Goal: Book appointment/travel/reservation

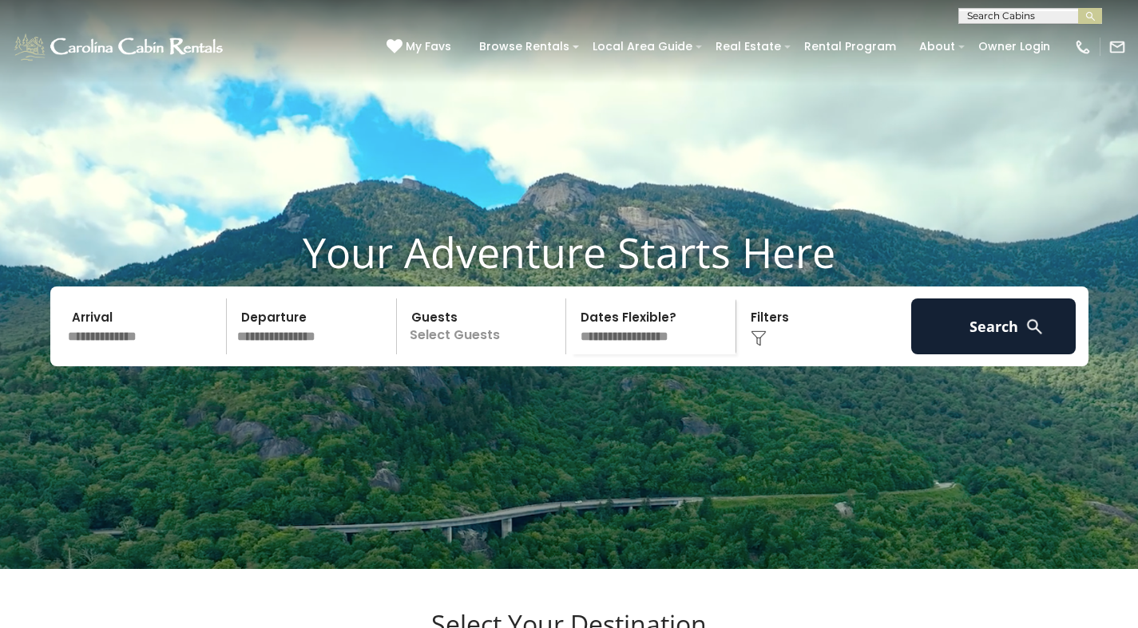
click at [529, 473] on video at bounding box center [569, 284] width 1138 height 569
click at [291, 484] on video at bounding box center [569, 284] width 1138 height 569
click at [298, 130] on video at bounding box center [569, 284] width 1138 height 569
click at [402, 347] on p "Select Guests" at bounding box center [484, 327] width 164 height 56
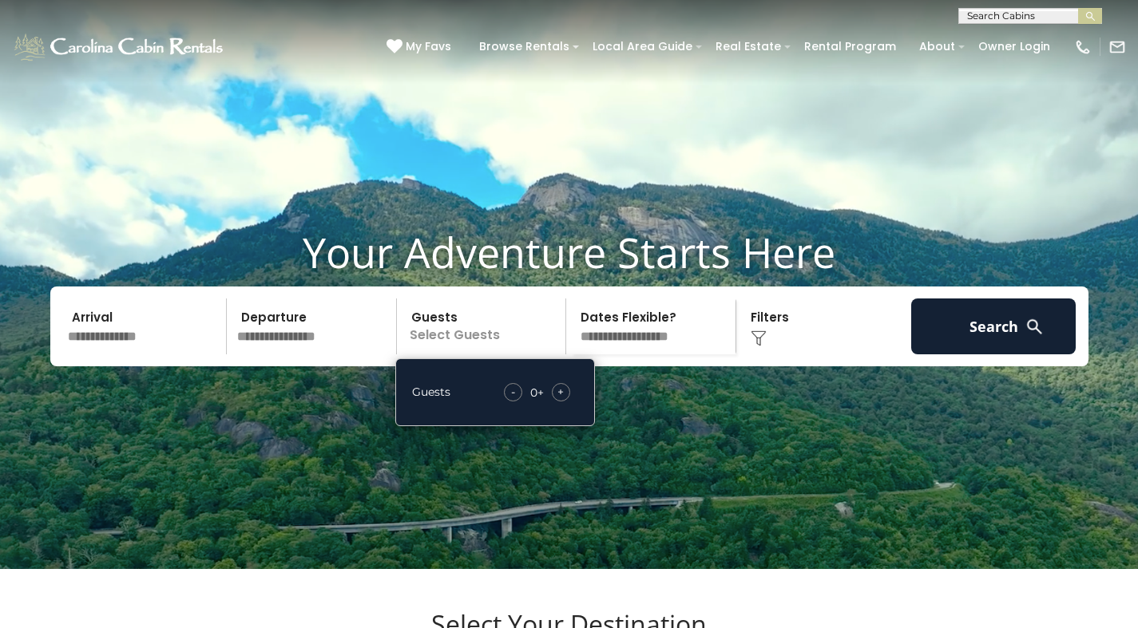
click at [525, 354] on p "Select Guests" at bounding box center [484, 327] width 164 height 56
click at [770, 154] on video at bounding box center [569, 284] width 1138 height 569
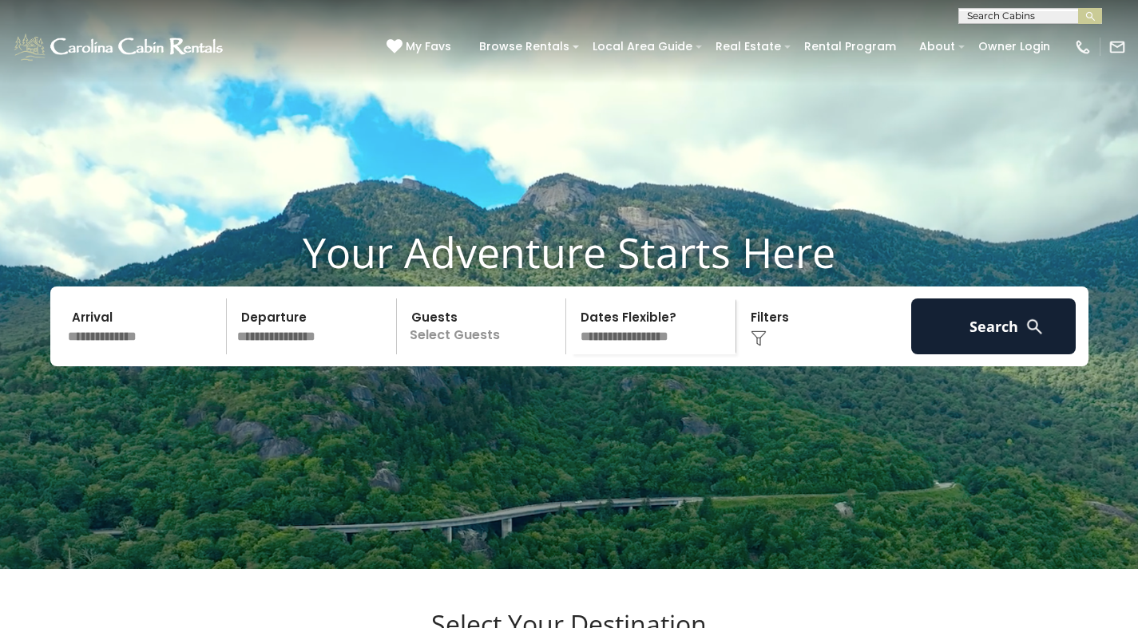
click at [351, 455] on video at bounding box center [569, 284] width 1138 height 569
click at [629, 277] on h1 "Your Adventure Starts Here" at bounding box center [569, 253] width 1114 height 50
click at [318, 277] on h1 "Your Adventure Starts Here" at bounding box center [569, 253] width 1114 height 50
click at [506, 390] on div "Your Adventure Starts Here Arrival Departure Guests Select Guests Guests - 0 + +" at bounding box center [569, 309] width 1138 height 163
click at [187, 446] on video at bounding box center [569, 284] width 1138 height 569
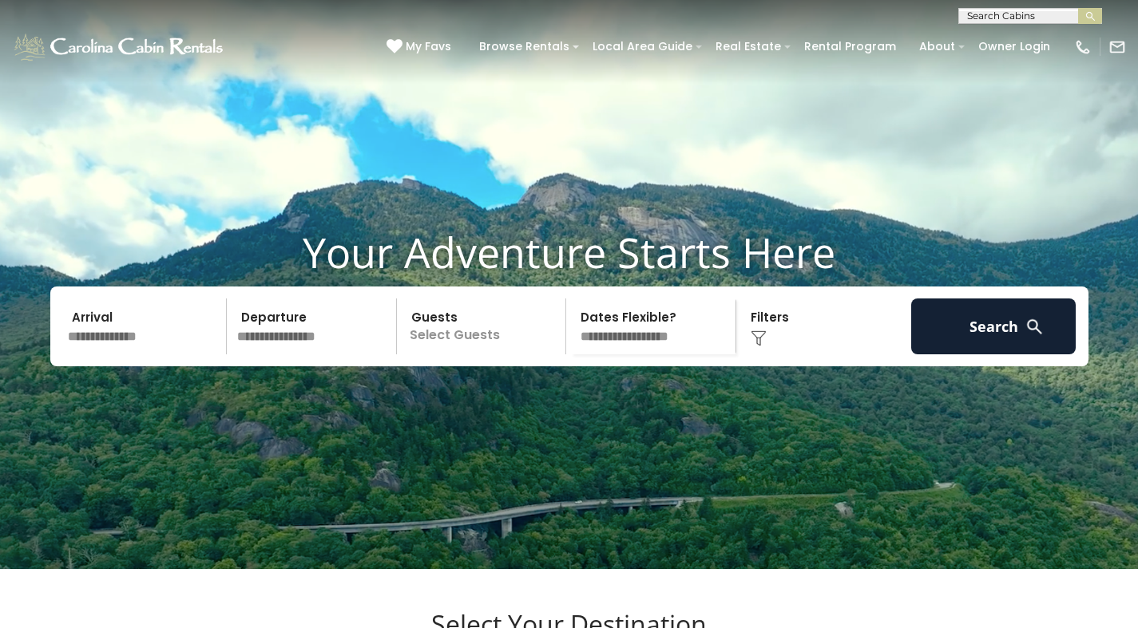
click at [543, 350] on p "Select Guests" at bounding box center [484, 327] width 164 height 56
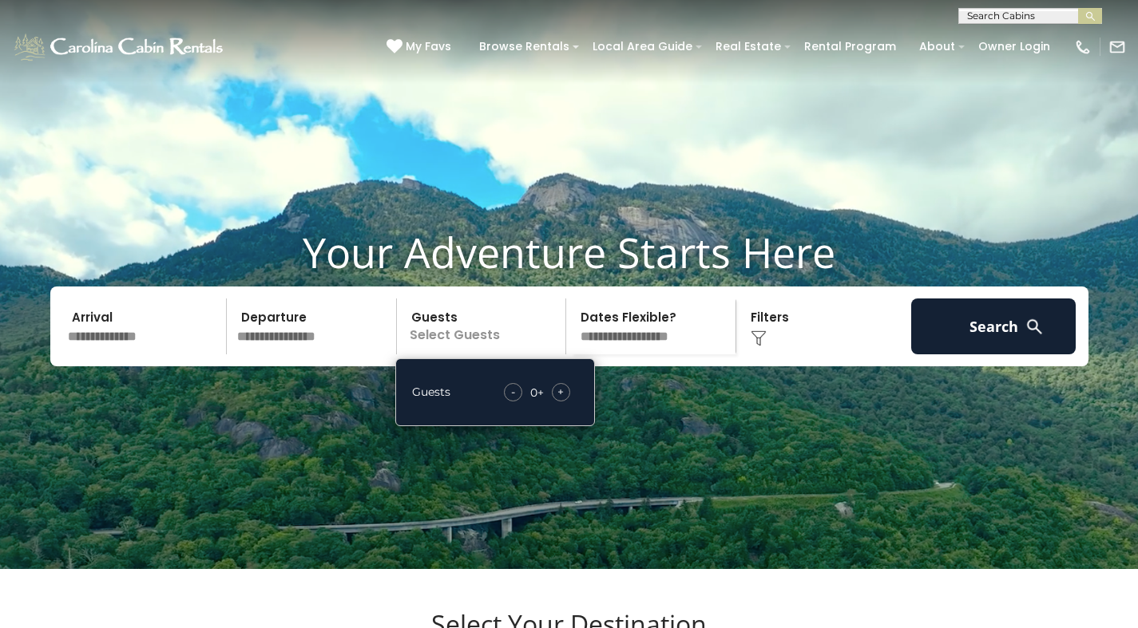
click at [570, 354] on div "**********" at bounding box center [653, 327] width 170 height 56
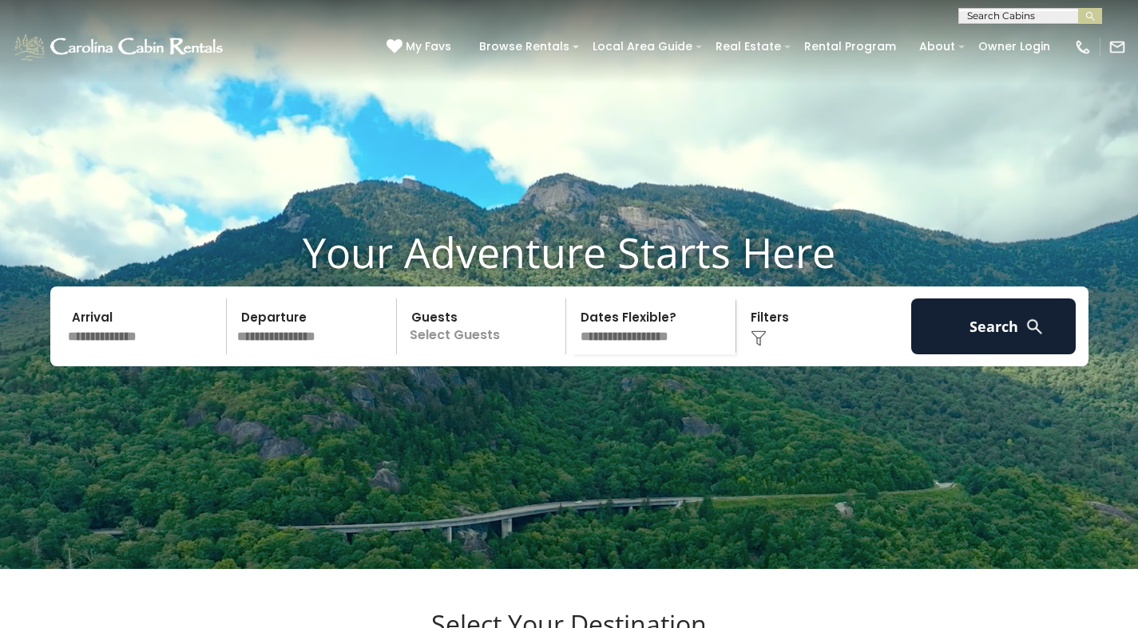
scroll to position [549, 0]
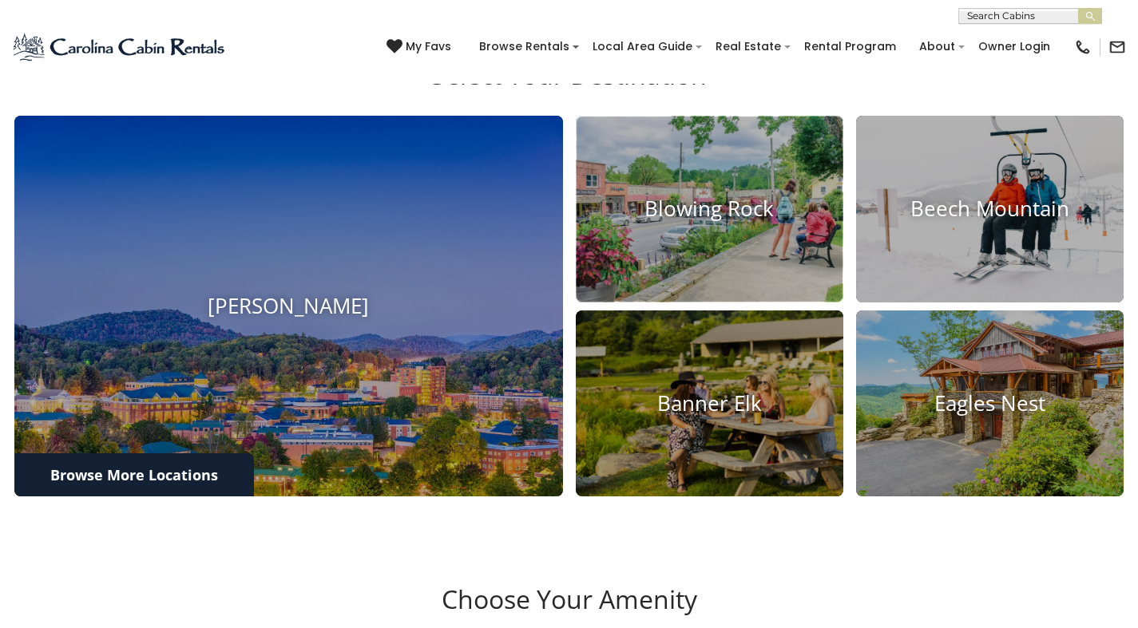
click at [800, 221] on h4 "Blowing Rock" at bounding box center [709, 208] width 267 height 25
